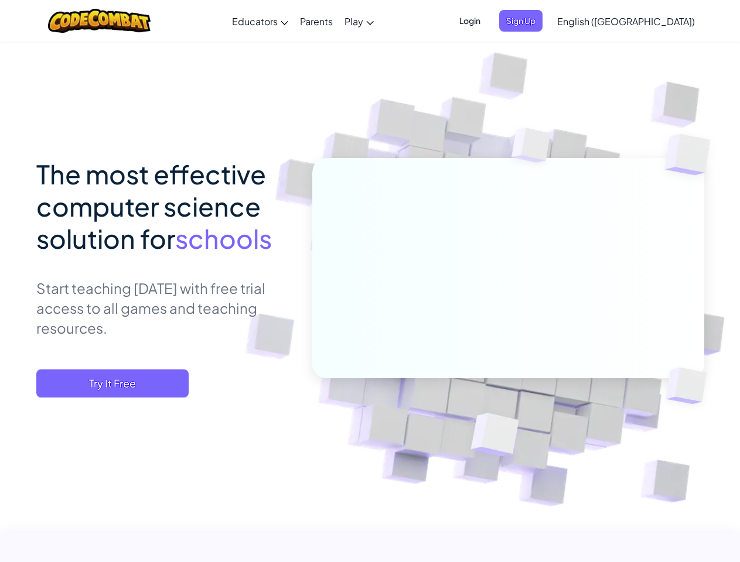
click at [487, 20] on span "Login" at bounding box center [469, 21] width 35 height 22
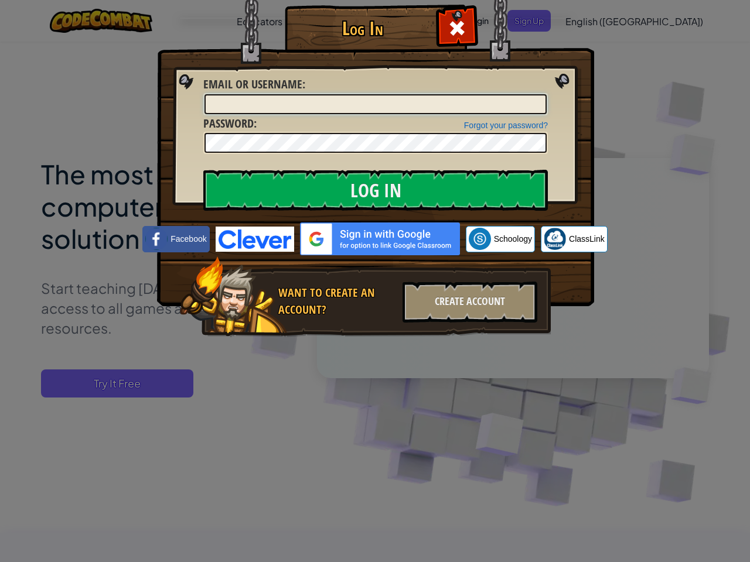
click at [540, 94] on input "Email or Username :" at bounding box center [375, 104] width 342 height 20
click at [592, 20] on div "Log In Unknown Error Email or Username : Forgot your password? Password : Log I…" at bounding box center [375, 281] width 750 height 562
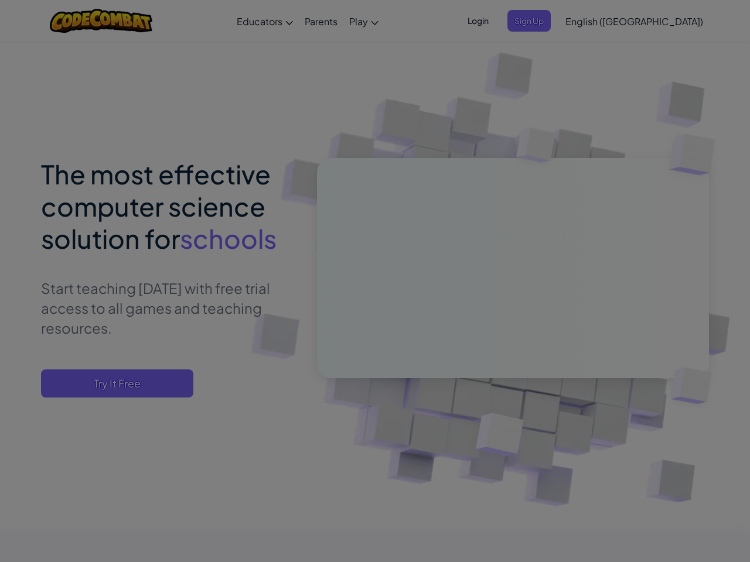
click at [592, 20] on div "Log In Unknown Error Email or Username : Forgot your password? Password : Log I…" at bounding box center [375, 281] width 750 height 562
click at [655, 21] on div at bounding box center [375, 281] width 750 height 562
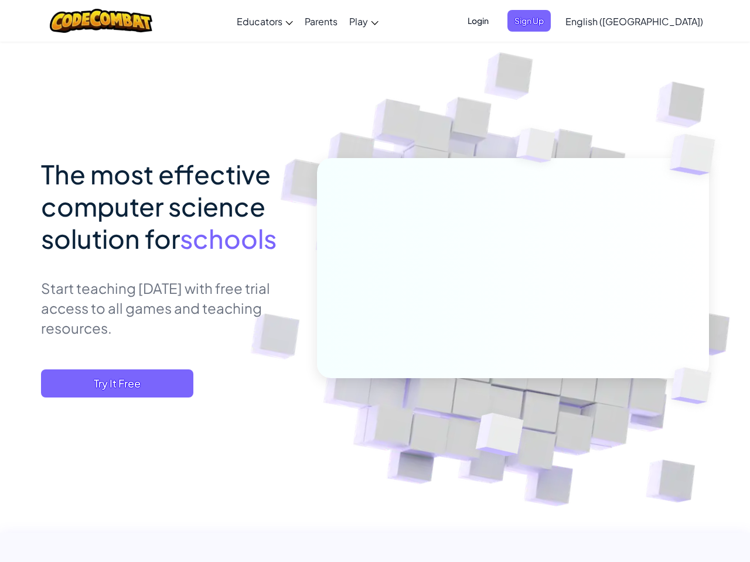
click at [112, 384] on span "Try It Free" at bounding box center [117, 384] width 152 height 28
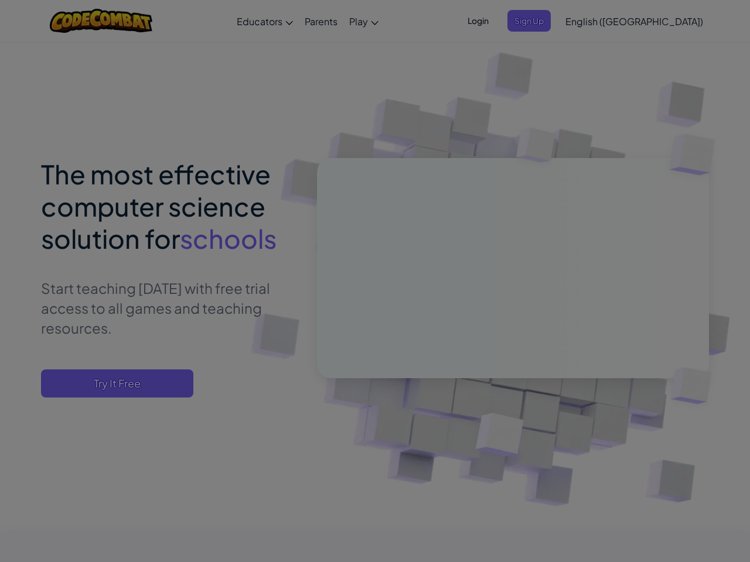
click at [0, 0] on div "Create Teacher Account First Name Last Name Email Address Password 4 to 64 char…" at bounding box center [0, 0] width 0 height 0
